Goal: Task Accomplishment & Management: Complete application form

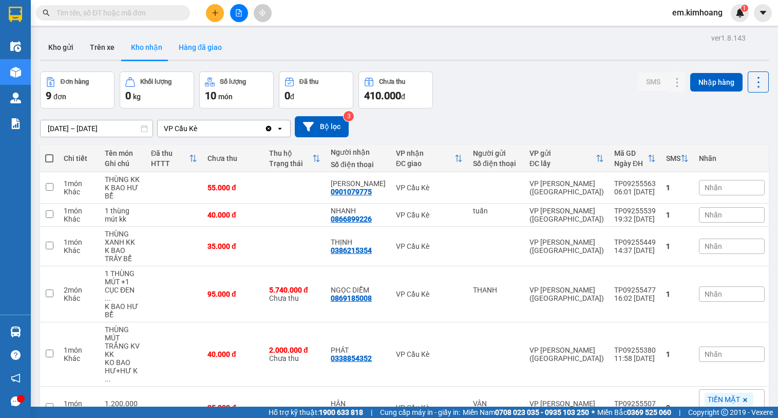
click at [209, 46] on button "Hàng đã giao" at bounding box center [201, 47] width 60 height 25
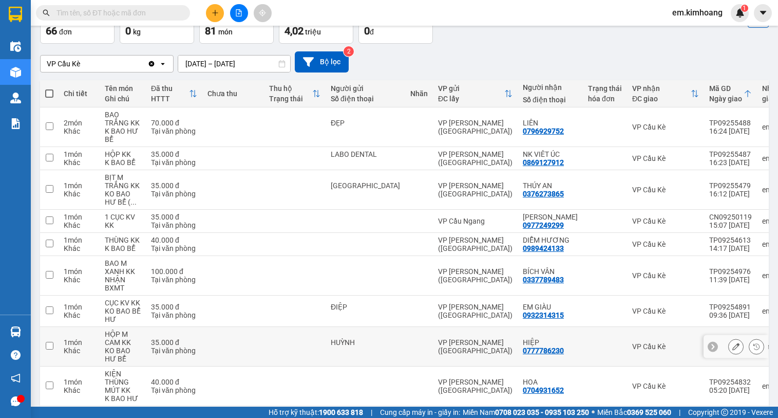
scroll to position [150, 0]
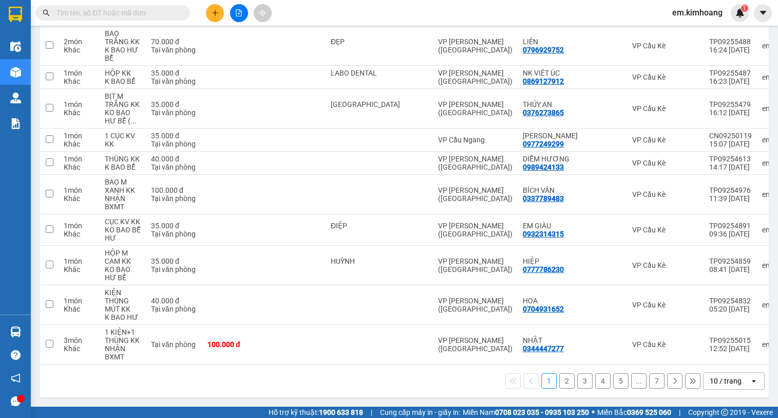
click at [734, 377] on div "10 / trang" at bounding box center [727, 380] width 46 height 16
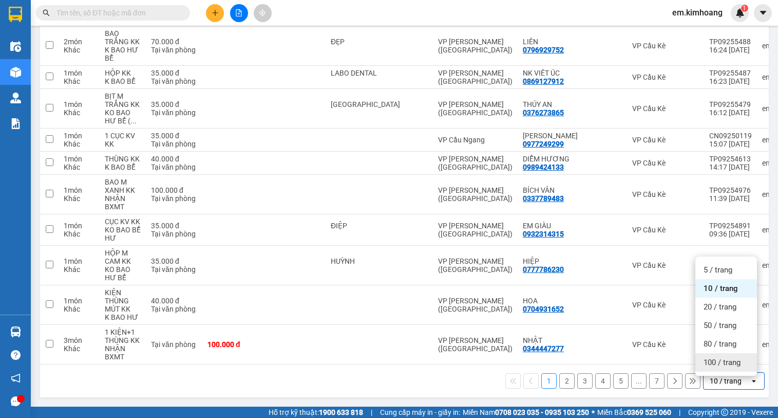
click at [724, 358] on span "100 / trang" at bounding box center [722, 362] width 37 height 10
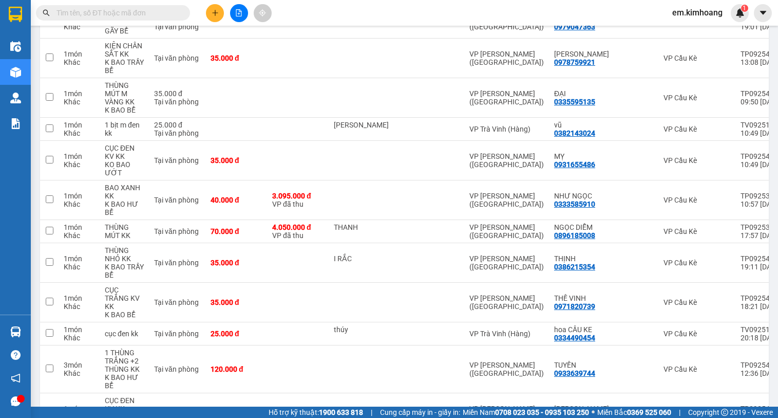
scroll to position [1743, 0]
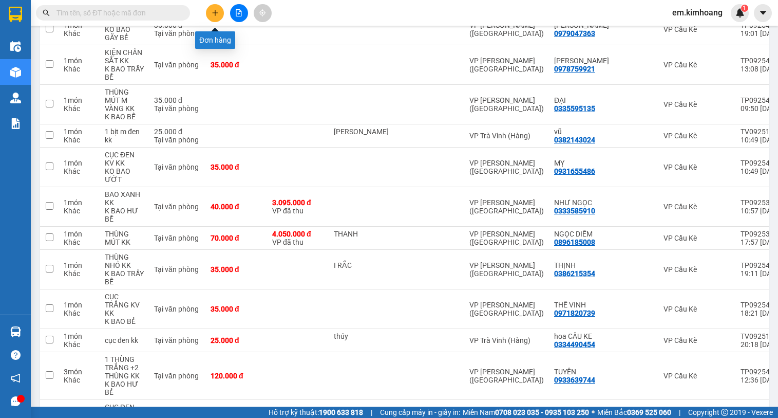
drag, startPoint x: 212, startPoint y: 10, endPoint x: 217, endPoint y: 17, distance: 9.3
click at [217, 17] on button at bounding box center [215, 13] width 18 height 18
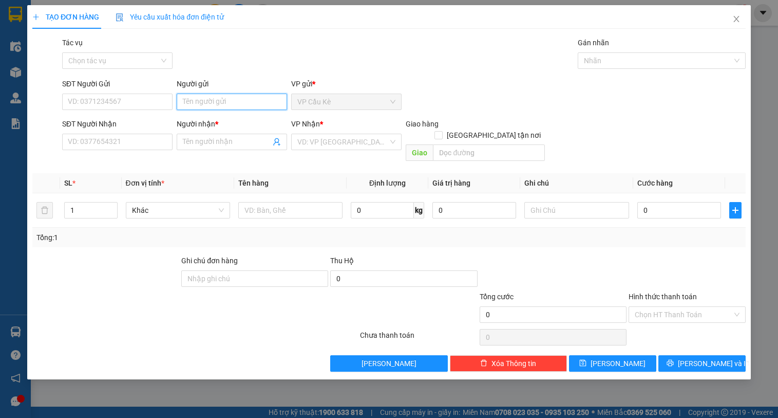
click at [244, 99] on input "Người gửi" at bounding box center [232, 102] width 110 height 16
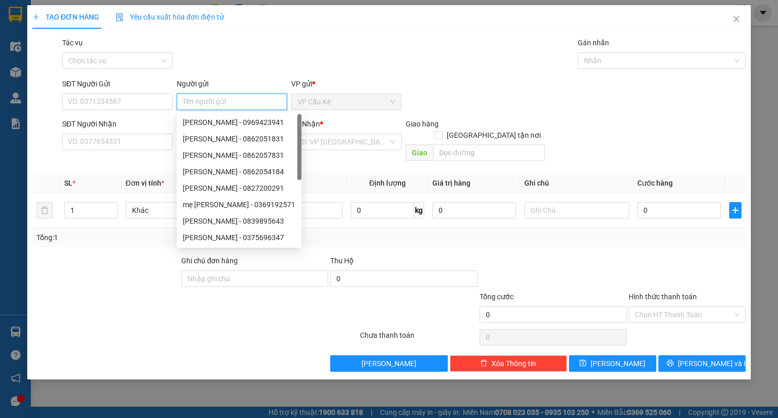
type input "C"
type input "K"
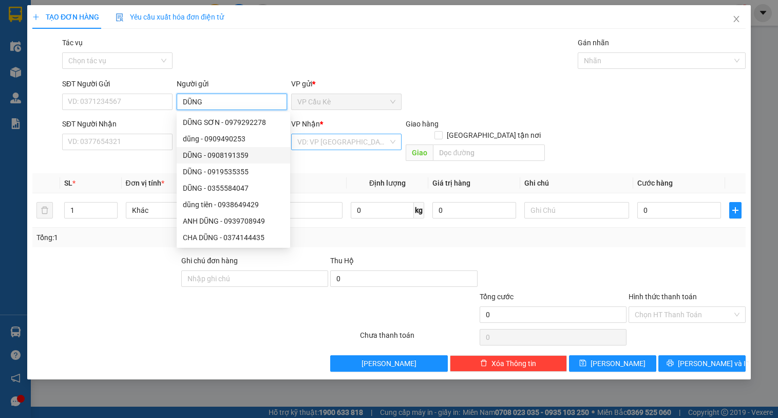
type input "DŨNG"
drag, startPoint x: 316, startPoint y: 139, endPoint x: 322, endPoint y: 145, distance: 8.4
click at [322, 145] on input "search" at bounding box center [342, 141] width 91 height 15
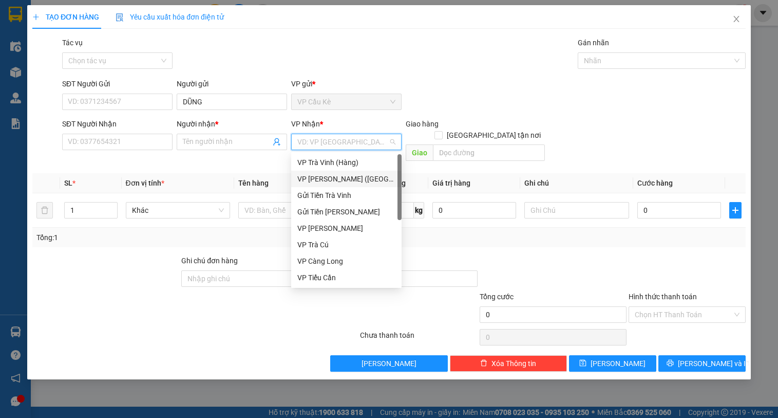
click at [350, 171] on div "VP [PERSON_NAME] ([GEOGRAPHIC_DATA])" at bounding box center [346, 179] width 110 height 16
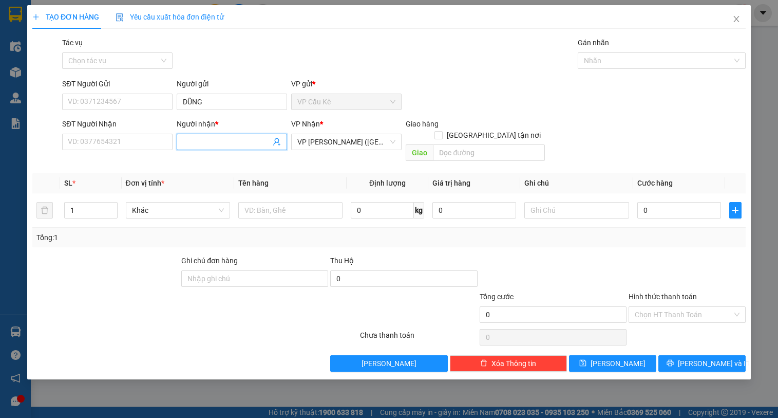
click at [205, 140] on input "Người nhận *" at bounding box center [227, 141] width 88 height 11
type input "0984"
click at [729, 19] on span "Close" at bounding box center [736, 19] width 29 height 29
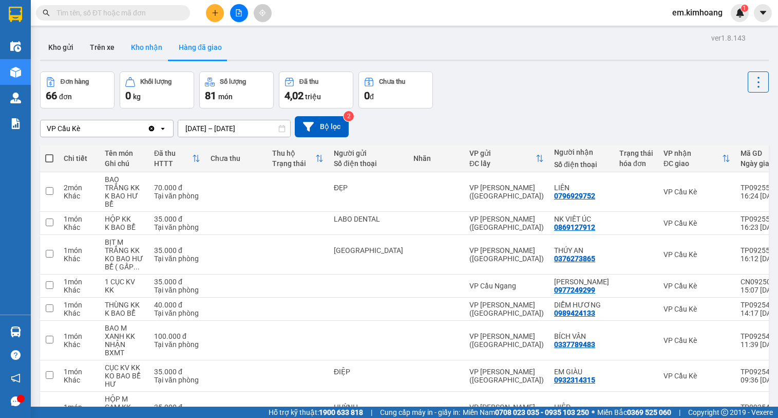
click at [145, 46] on button "Kho nhận" at bounding box center [147, 47] width 48 height 25
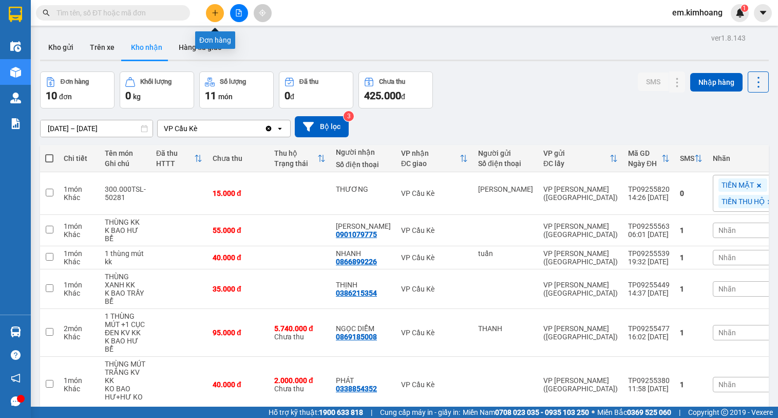
click at [212, 8] on button at bounding box center [215, 13] width 18 height 18
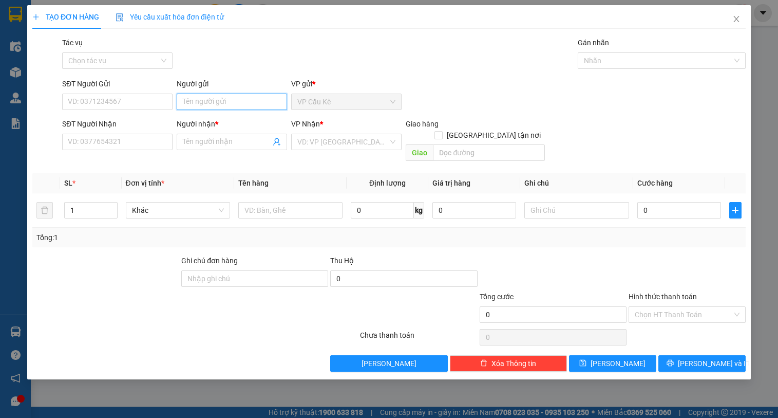
click at [253, 108] on input "Người gửi" at bounding box center [232, 102] width 110 height 16
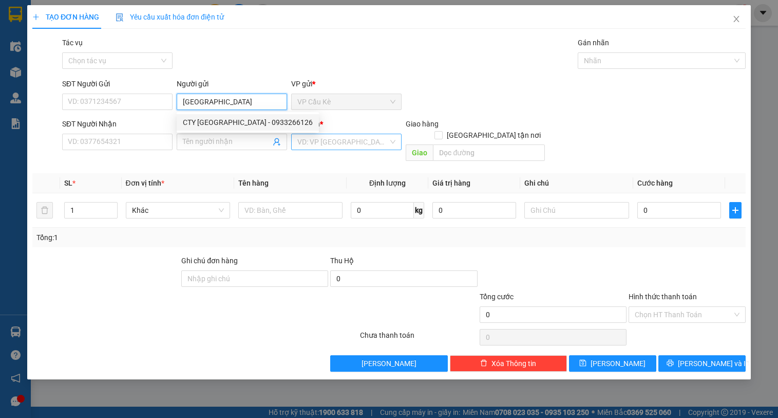
type input "VIỆT ÚC"
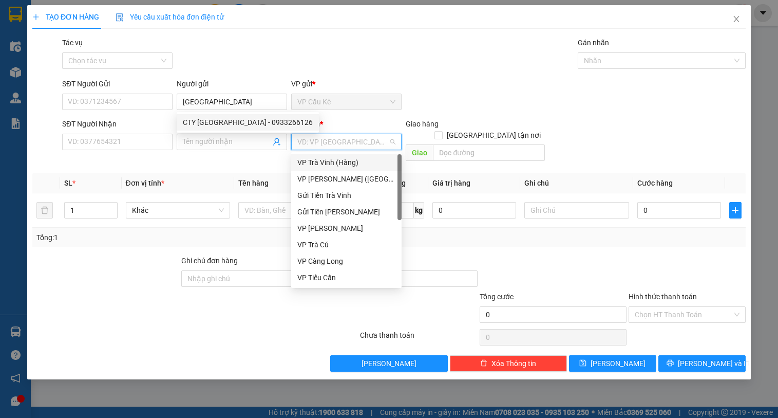
click at [359, 139] on input "search" at bounding box center [342, 141] width 91 height 15
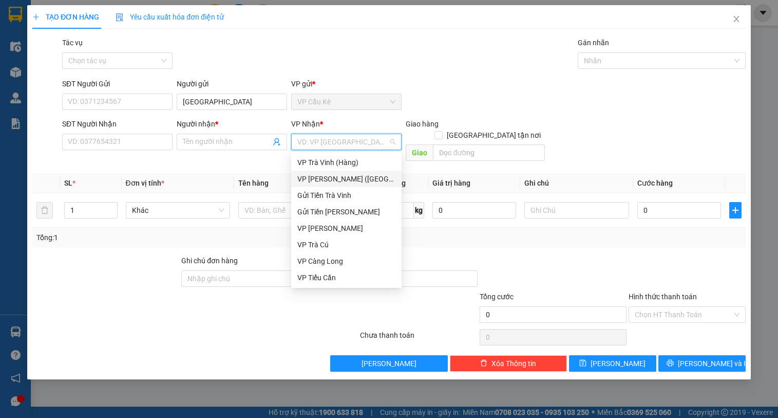
click at [365, 180] on div "VP [PERSON_NAME] ([GEOGRAPHIC_DATA])" at bounding box center [346, 178] width 98 height 11
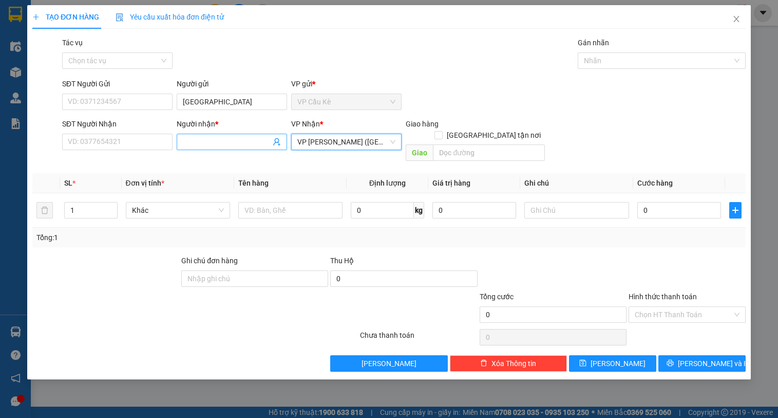
click at [244, 144] on input "Người nhận *" at bounding box center [227, 141] width 88 height 11
type input "VIỆT NINH"
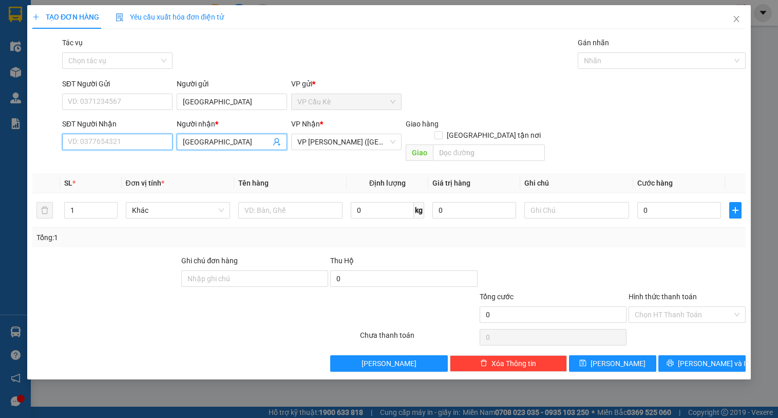
click at [136, 141] on input "SĐT Người Nhận" at bounding box center [117, 142] width 110 height 16
type input "0917824610"
drag, startPoint x: 264, startPoint y: 208, endPoint x: 264, endPoint y: 199, distance: 8.2
click at [264, 208] on div at bounding box center [290, 210] width 104 height 21
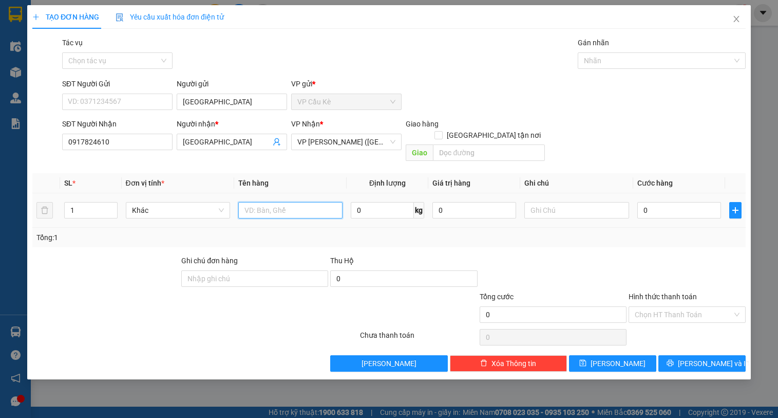
click at [265, 202] on input "text" at bounding box center [290, 210] width 104 height 16
type input "1 HỘP GIẤY KK"
click at [698, 202] on input "0" at bounding box center [680, 210] width 84 height 16
type input "3"
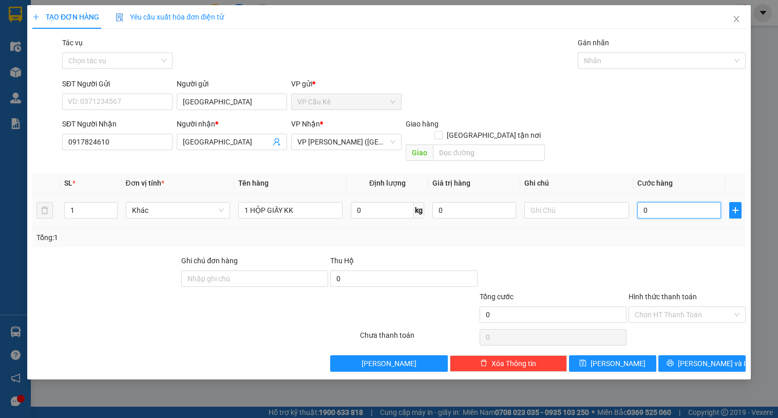
type input "3"
type input "35"
type input "35.000"
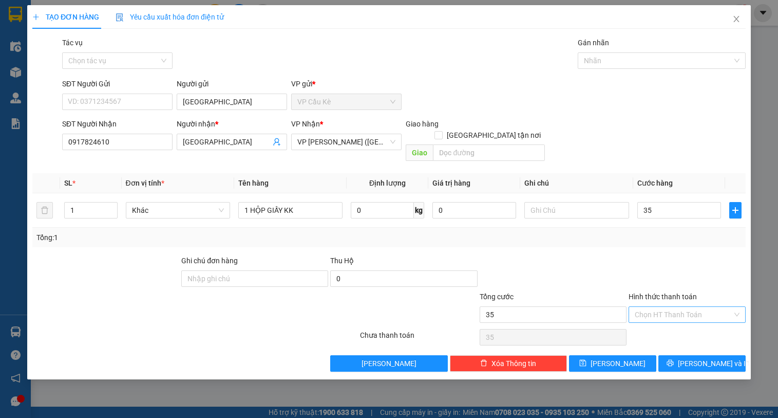
type input "35.000"
click at [692, 307] on input "Hình thức thanh toán" at bounding box center [684, 314] width 98 height 15
click at [692, 322] on div "Tại văn phòng" at bounding box center [687, 323] width 105 height 11
type input "0"
click at [692, 356] on button "Lưu và In" at bounding box center [702, 363] width 87 height 16
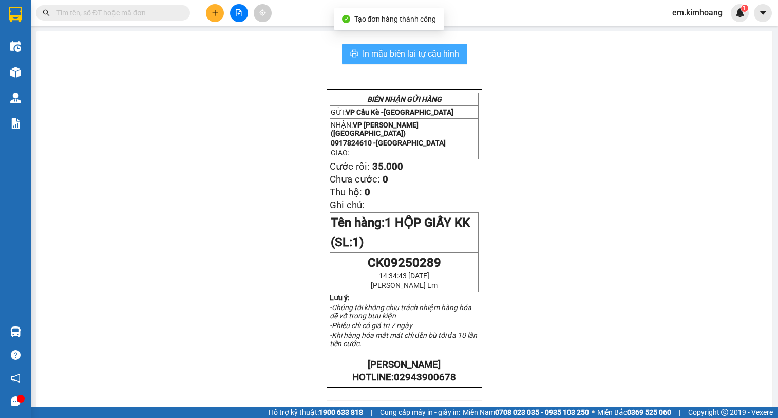
click at [386, 52] on span "In mẫu biên lai tự cấu hình" at bounding box center [411, 53] width 97 height 13
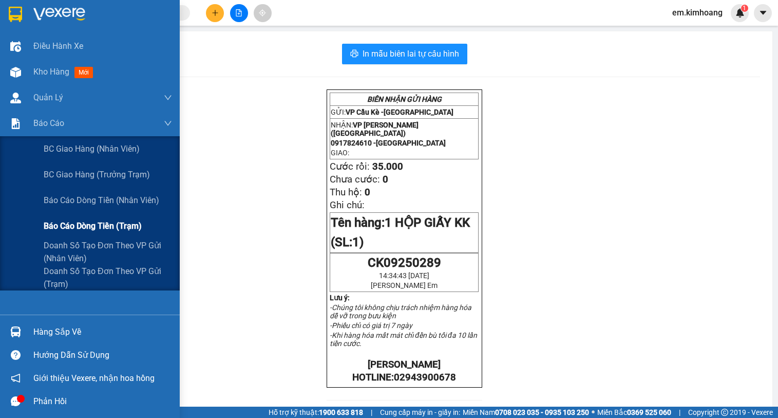
click at [81, 219] on span "Báo cáo dòng tiền (trạm)" at bounding box center [93, 225] width 98 height 13
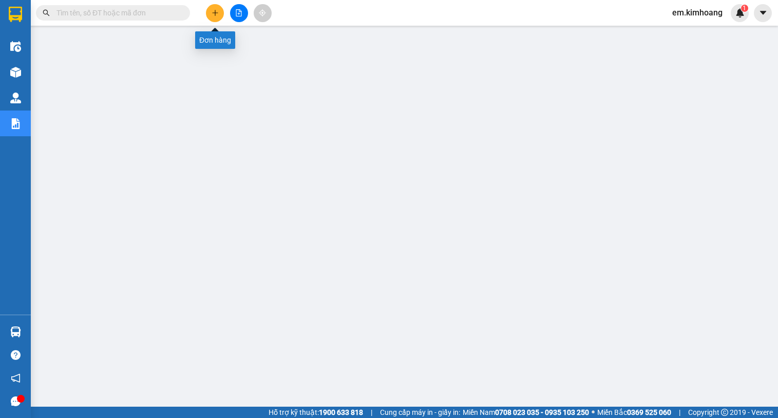
click at [212, 10] on icon "plus" at bounding box center [215, 12] width 7 height 7
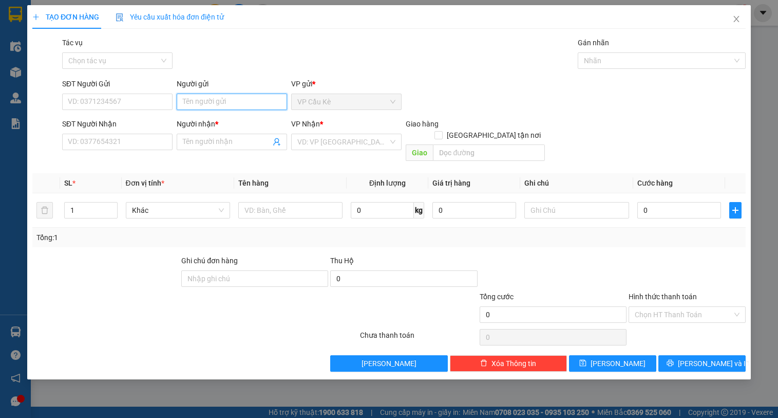
click at [240, 96] on input "Người gửi" at bounding box center [232, 102] width 110 height 16
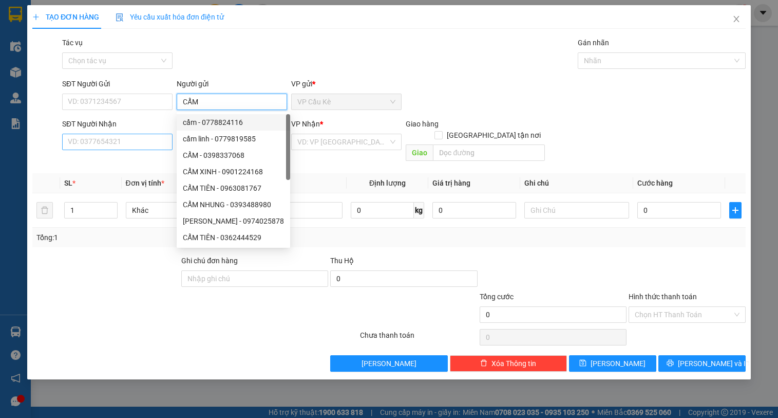
type input "CẨM"
click at [147, 147] on input "SĐT Người Nhận" at bounding box center [117, 142] width 110 height 16
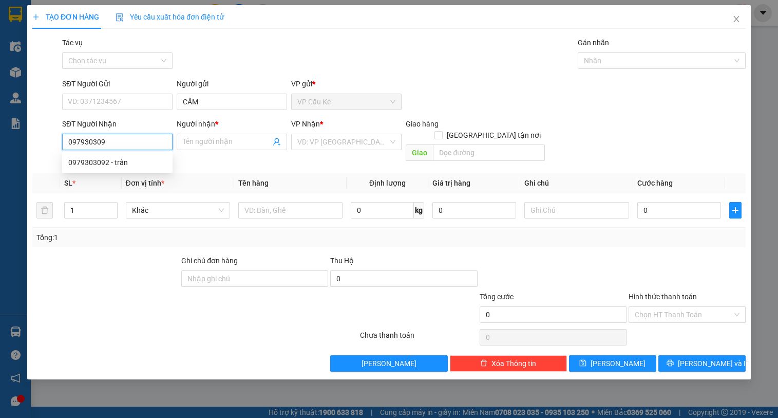
type input "0979303092"
click at [149, 164] on div "0979303092 - trân" at bounding box center [117, 162] width 98 height 11
type input "trân"
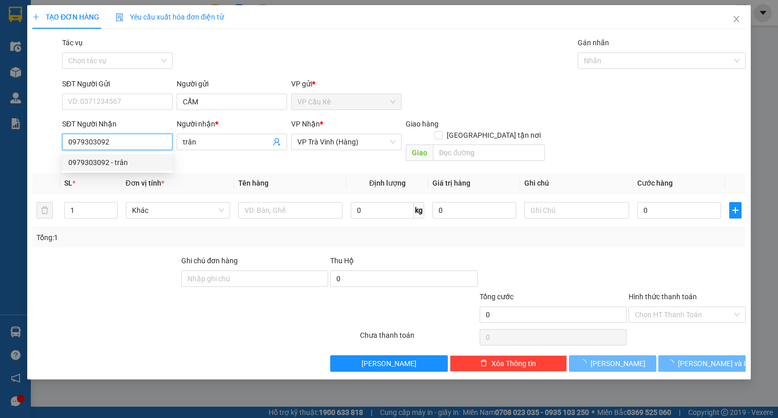
type input "25.000"
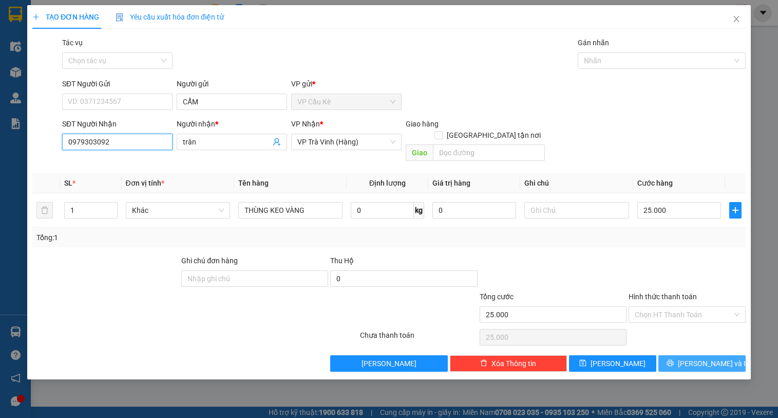
type input "0979303092"
click at [682, 355] on button "Lưu và In" at bounding box center [702, 363] width 87 height 16
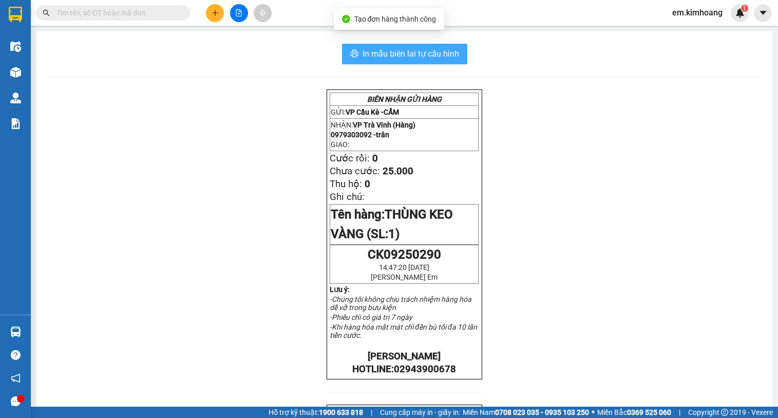
click at [390, 49] on span "In mẫu biên lai tự cấu hình" at bounding box center [411, 53] width 97 height 13
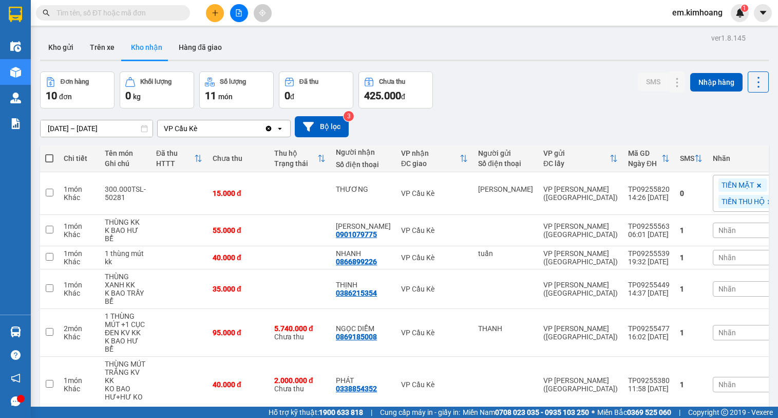
click at [172, 11] on input "text" at bounding box center [117, 12] width 121 height 11
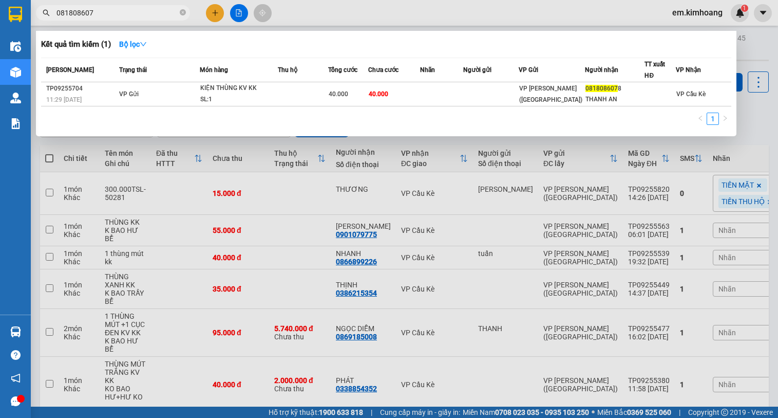
type input "0818086078"
